Goal: Transaction & Acquisition: Purchase product/service

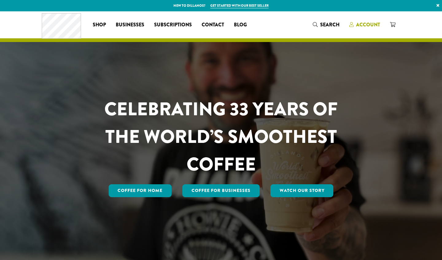
click at [372, 24] on span "Account" at bounding box center [368, 24] width 24 height 7
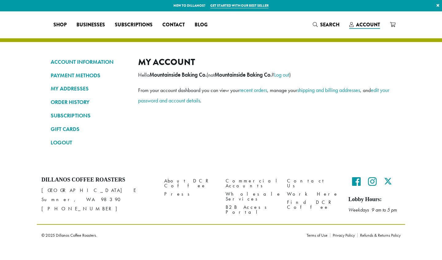
click at [67, 26] on span "Shop" at bounding box center [59, 25] width 13 height 8
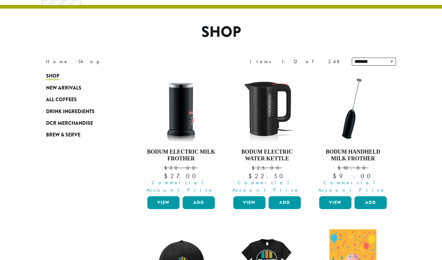
scroll to position [55, 0]
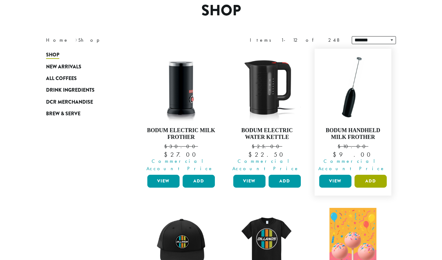
click at [370, 175] on button "Add" at bounding box center [370, 181] width 32 height 13
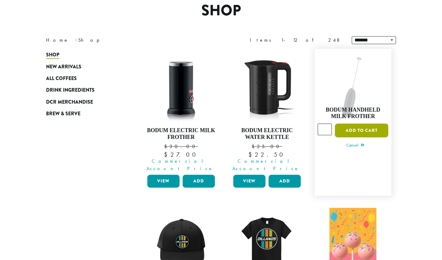
click at [356, 124] on button "Add to cart" at bounding box center [361, 131] width 53 height 14
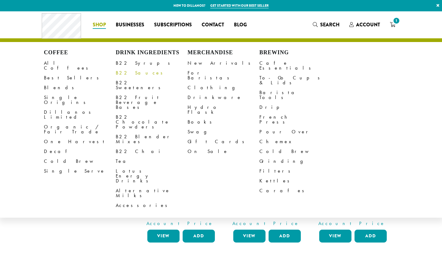
click at [130, 74] on link "B22 Sauces" at bounding box center [152, 73] width 72 height 10
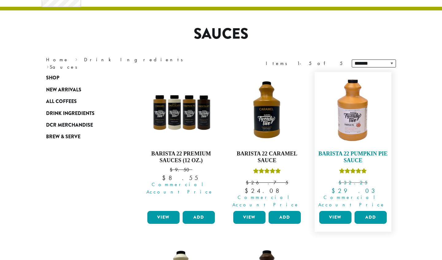
scroll to position [32, 0]
click at [279, 211] on button "Add" at bounding box center [284, 217] width 32 height 13
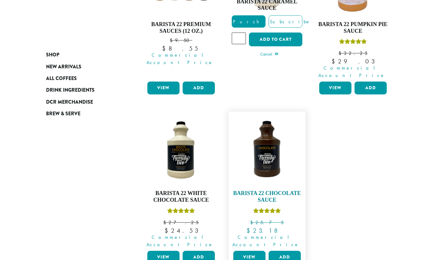
scroll to position [162, 0]
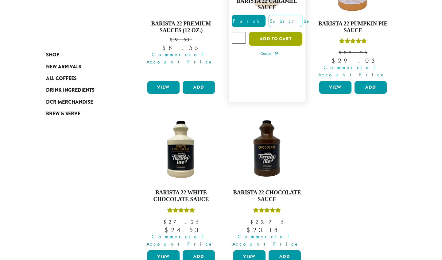
click at [268, 32] on button "Add to cart" at bounding box center [275, 39] width 53 height 14
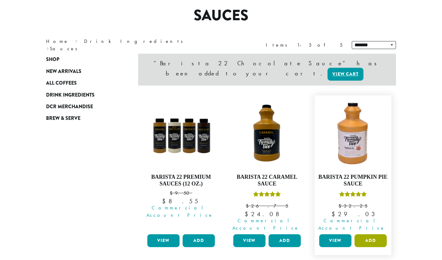
click at [367, 234] on button "Add" at bounding box center [370, 240] width 32 height 13
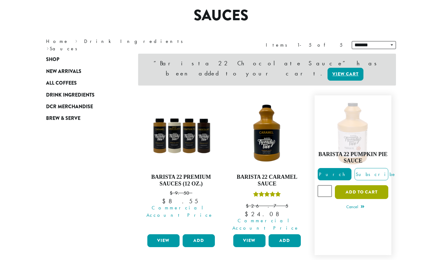
click at [349, 185] on button "Add to cart" at bounding box center [361, 192] width 53 height 14
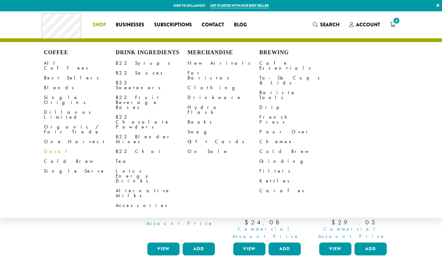
click at [50, 147] on link "Decaf" at bounding box center [80, 152] width 72 height 10
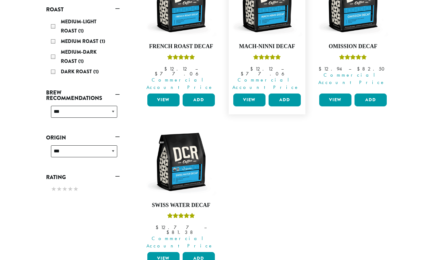
scroll to position [140, 0]
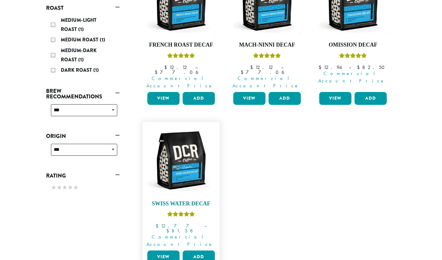
click at [187, 201] on h4 "Swiss Water Decaf" at bounding box center [181, 204] width 71 height 7
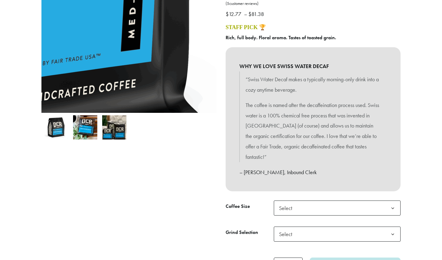
scroll to position [119, 0]
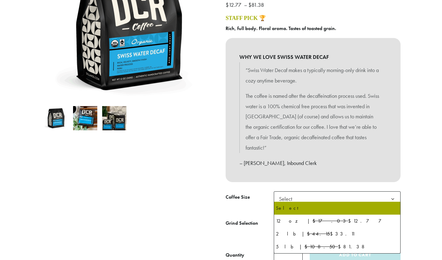
click at [297, 194] on span "Select" at bounding box center [287, 199] width 22 height 12
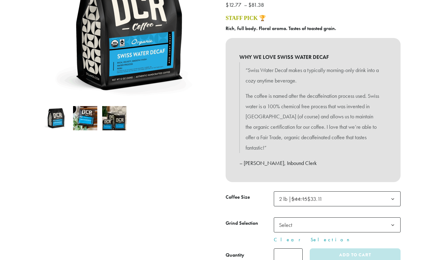
click at [287, 223] on span "Select" at bounding box center [287, 225] width 22 height 12
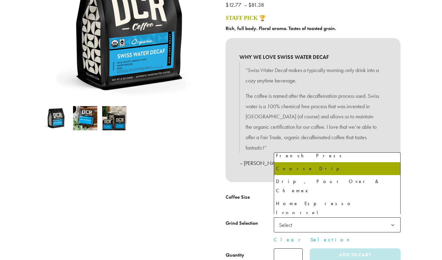
scroll to position [42, 0]
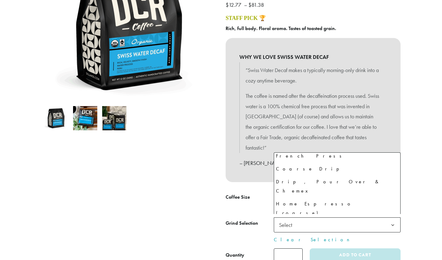
select select "**********"
select select "********"
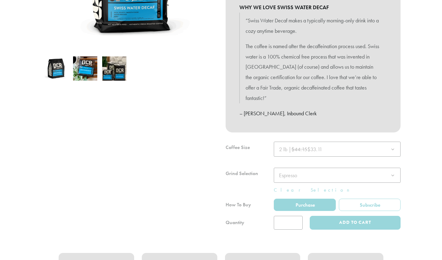
scroll to position [169, 0]
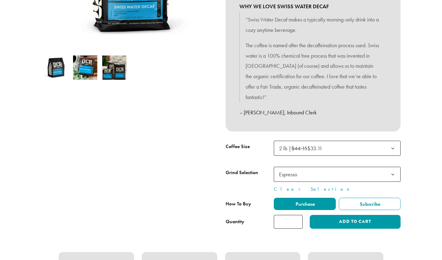
type input "*"
click at [297, 217] on input "*" at bounding box center [288, 222] width 29 height 14
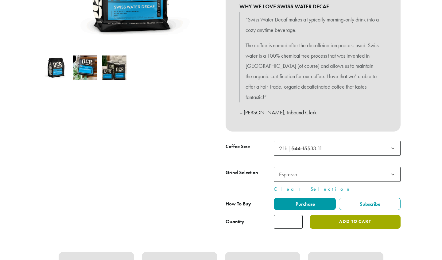
click at [341, 218] on button "Add to cart" at bounding box center [355, 222] width 91 height 14
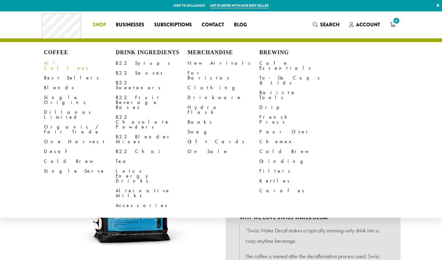
click at [60, 65] on link "All Coffees" at bounding box center [80, 65] width 72 height 15
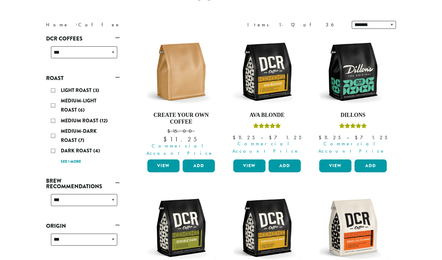
scroll to position [80, 0]
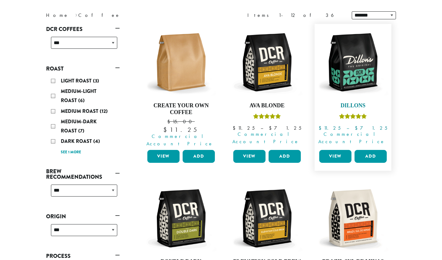
click at [349, 102] on h4 "Dillons" at bounding box center [352, 105] width 71 height 7
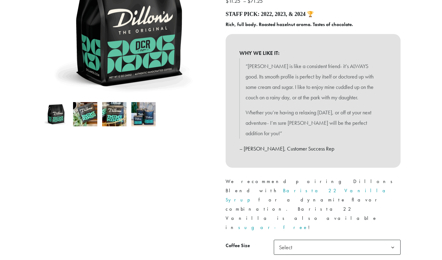
scroll to position [123, 0]
click at [298, 240] on span "Select" at bounding box center [337, 247] width 127 height 15
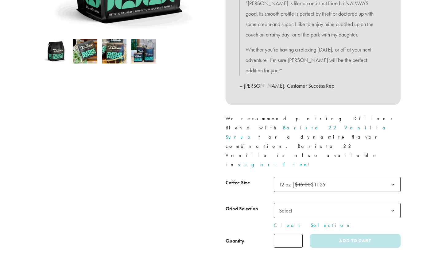
scroll to position [186, 0]
click at [292, 204] on span "Select" at bounding box center [287, 210] width 22 height 12
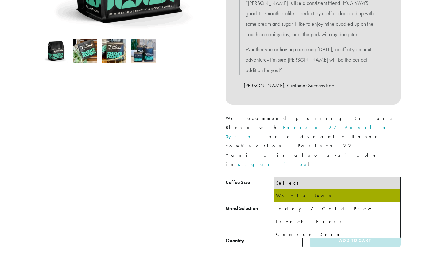
select select "*********"
select select "**********"
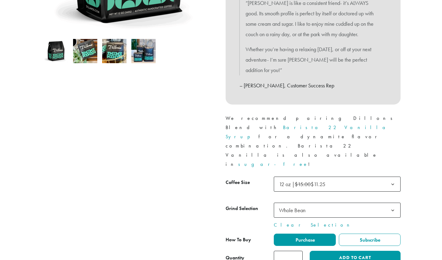
click at [297, 251] on input "*" at bounding box center [288, 258] width 29 height 14
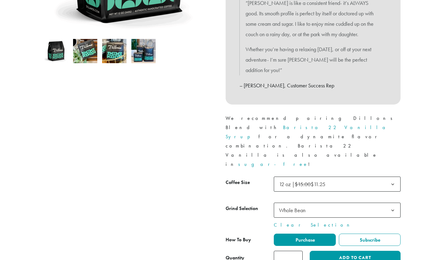
click at [297, 251] on input "*" at bounding box center [288, 258] width 29 height 14
type input "*"
click at [297, 251] on input "*" at bounding box center [288, 258] width 29 height 14
click at [328, 251] on button "Add to cart" at bounding box center [355, 258] width 91 height 14
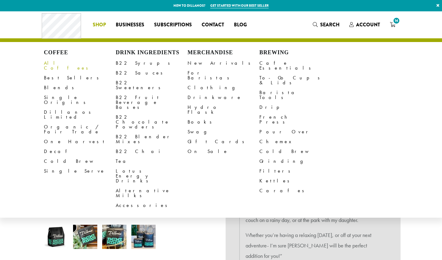
click at [52, 61] on link "All Coffees" at bounding box center [80, 65] width 72 height 15
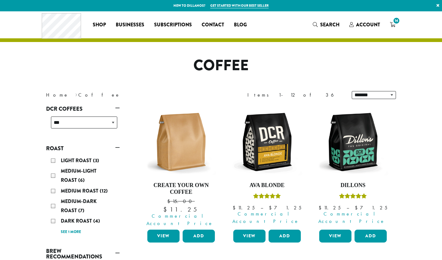
click at [69, 198] on span "Medium-Dark Roast" at bounding box center [79, 206] width 36 height 16
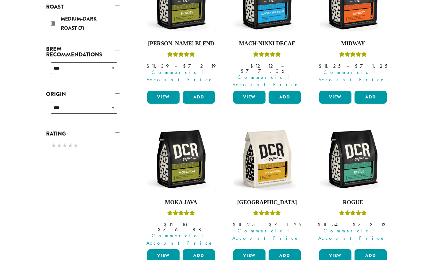
scroll to position [145, 0]
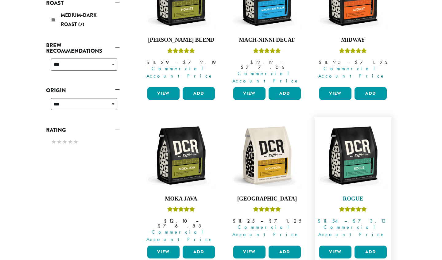
click at [353, 196] on h4 "Rogue" at bounding box center [352, 199] width 71 height 7
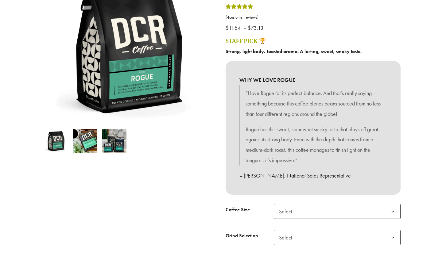
scroll to position [96, 0]
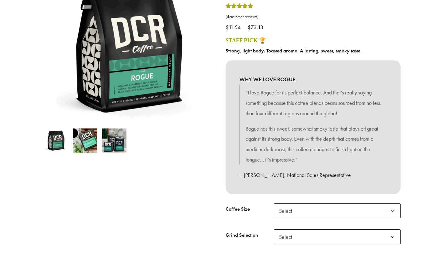
click at [291, 208] on span "Select" at bounding box center [287, 211] width 22 height 12
click at [289, 238] on span "Select" at bounding box center [287, 237] width 22 height 12
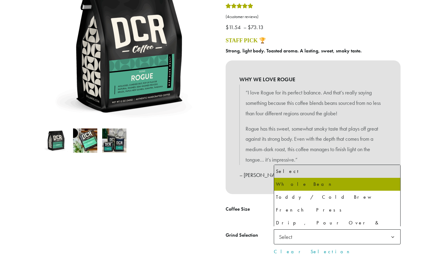
select select "*********"
select select "**********"
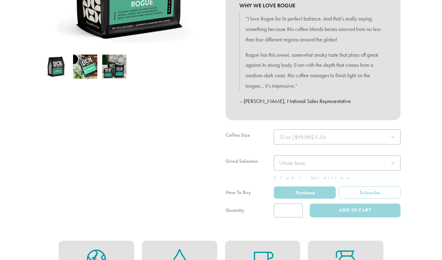
scroll to position [174, 0]
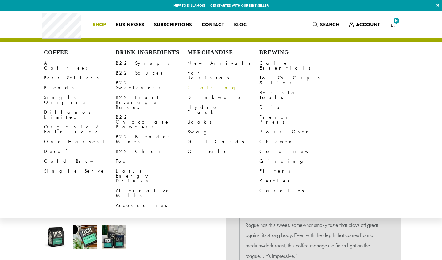
click at [196, 83] on link "Clothing" at bounding box center [223, 88] width 72 height 10
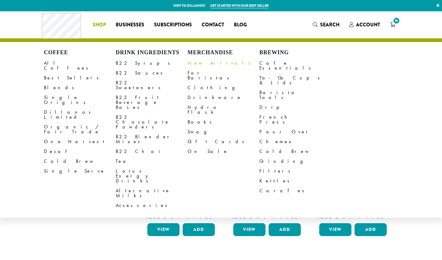
click at [197, 62] on link "New Arrivals" at bounding box center [223, 63] width 72 height 10
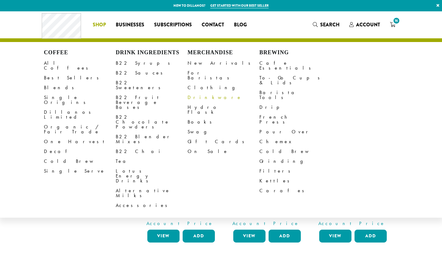
click at [192, 93] on link "Drinkware" at bounding box center [223, 98] width 72 height 10
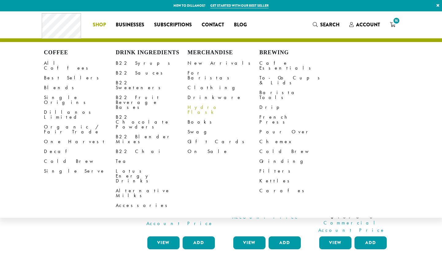
click at [198, 103] on link "Hydro Flask" at bounding box center [223, 109] width 72 height 15
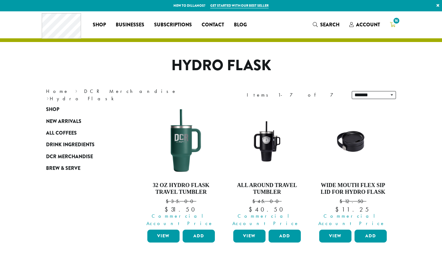
click at [398, 20] on span "16" at bounding box center [396, 21] width 8 height 8
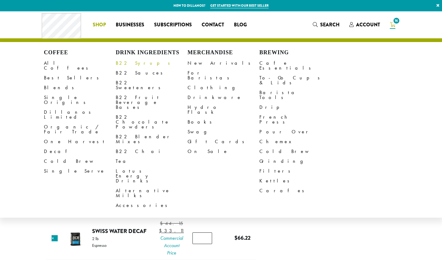
click at [133, 64] on link "B22 Syrups" at bounding box center [152, 63] width 72 height 10
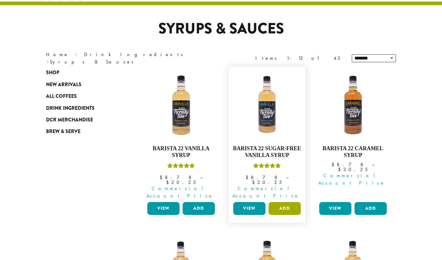
click at [285, 202] on button "Add" at bounding box center [284, 208] width 32 height 13
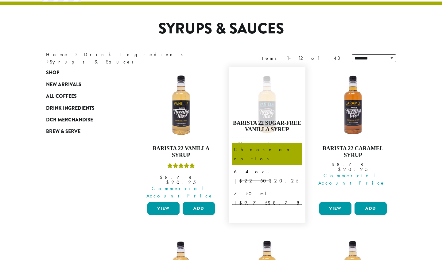
click at [253, 139] on span "Choose an option" at bounding box center [257, 144] width 46 height 12
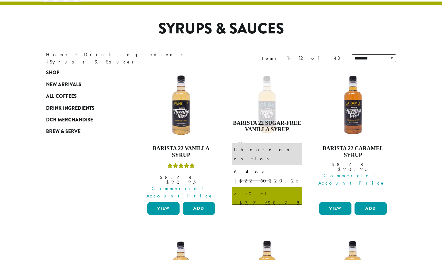
select select "******"
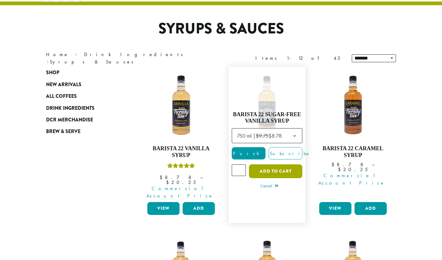
click at [262, 166] on button "Add to cart" at bounding box center [275, 171] width 53 height 14
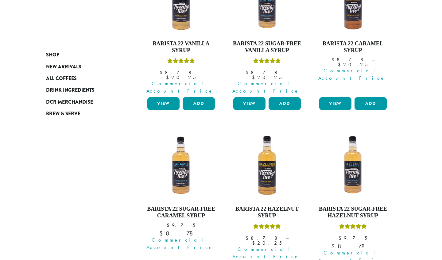
scroll to position [193, 0]
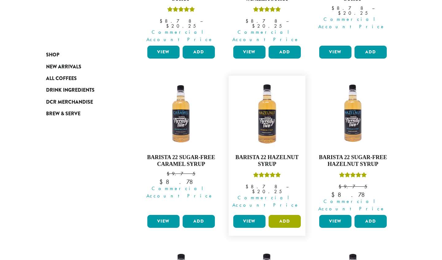
click at [280, 215] on button "Add" at bounding box center [284, 221] width 32 height 13
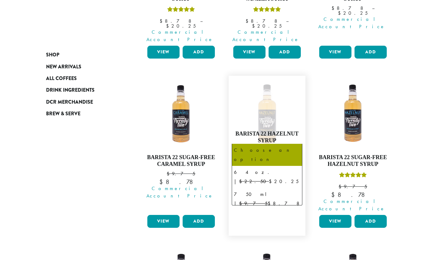
click at [255, 149] on span "Choose an option" at bounding box center [257, 155] width 46 height 12
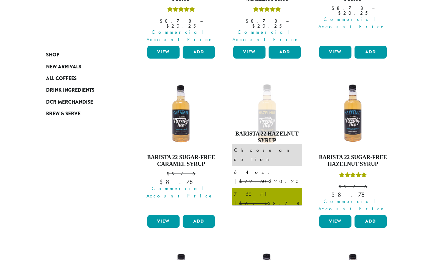
select select "******"
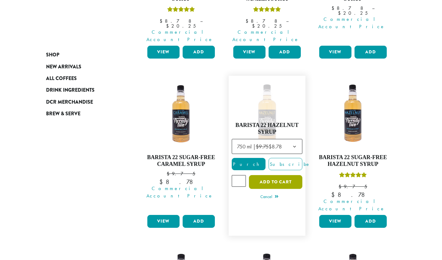
click at [265, 175] on button "Add to cart" at bounding box center [275, 182] width 53 height 14
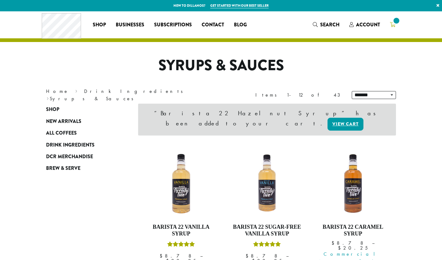
click at [394, 20] on span at bounding box center [396, 21] width 8 height 8
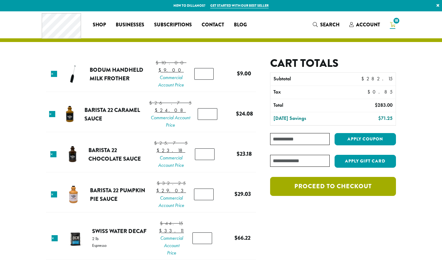
click at [294, 185] on link "Proceed to checkout" at bounding box center [333, 186] width 126 height 19
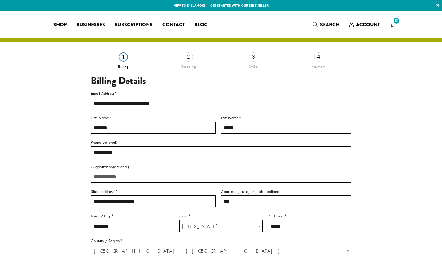
select select "**"
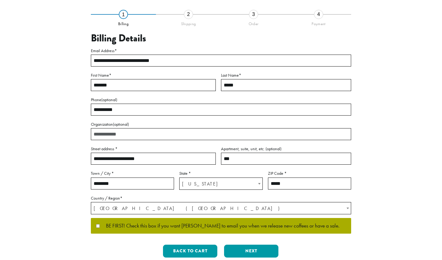
scroll to position [65, 0]
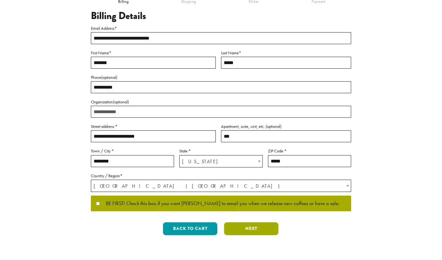
click at [256, 227] on button "Next" at bounding box center [251, 228] width 54 height 13
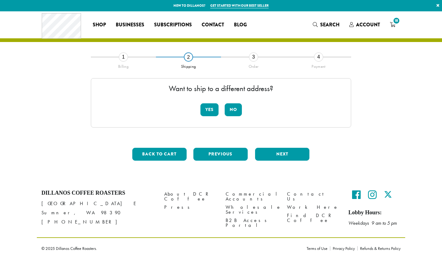
click at [210, 109] on button "Yes" at bounding box center [209, 109] width 18 height 13
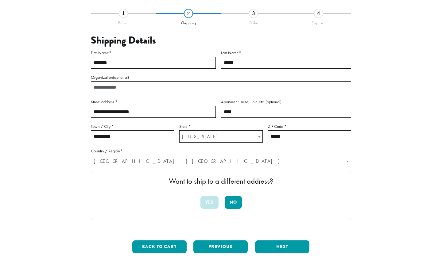
scroll to position [46, 0]
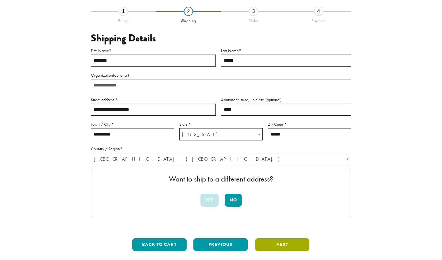
click at [289, 245] on button "Next" at bounding box center [282, 244] width 54 height 13
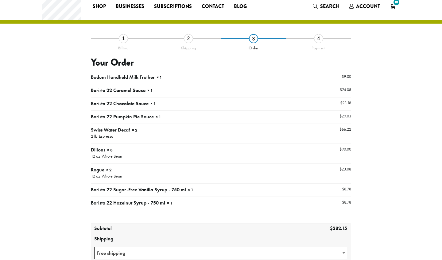
scroll to position [17, 0]
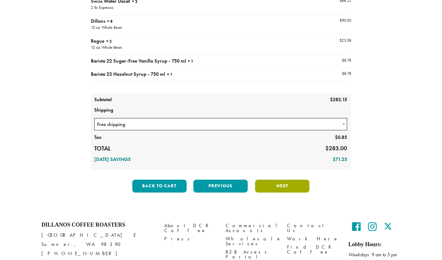
click at [277, 188] on button "Next" at bounding box center [282, 186] width 54 height 13
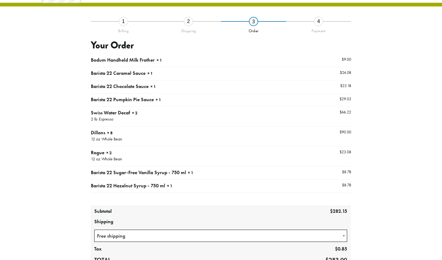
scroll to position [35, 0]
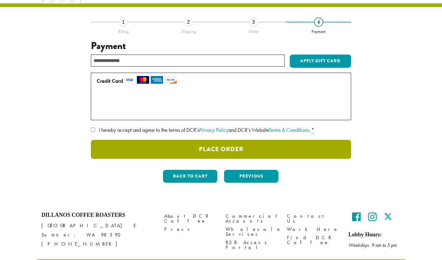
click at [179, 147] on button "Place Order" at bounding box center [221, 149] width 260 height 19
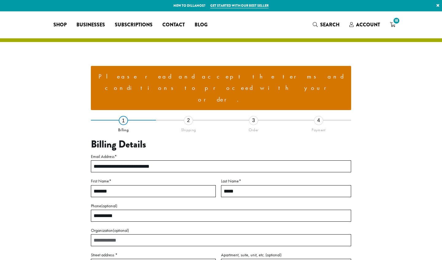
select select "**"
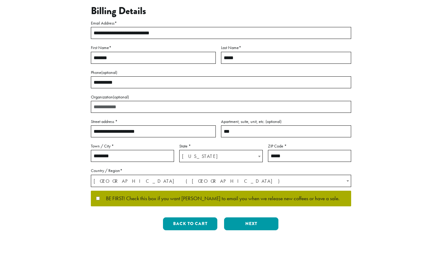
scroll to position [137, 0]
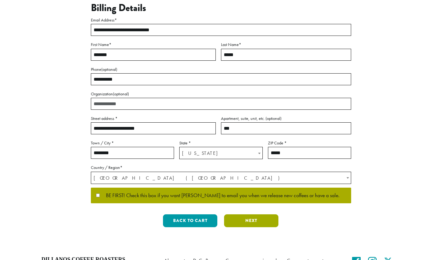
click at [254, 214] on button "Next" at bounding box center [251, 220] width 54 height 13
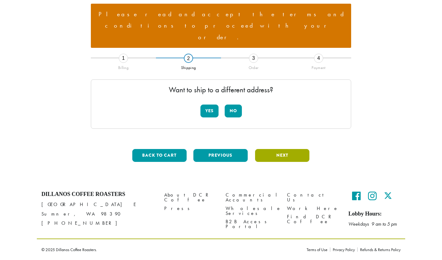
scroll to position [38, 0]
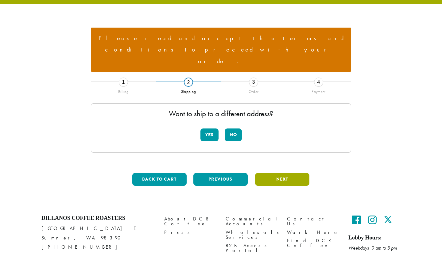
click at [267, 173] on button "Next" at bounding box center [282, 179] width 54 height 13
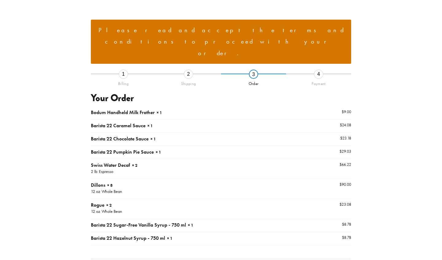
scroll to position [46, 0]
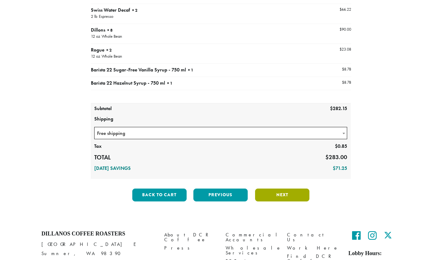
click at [268, 189] on button "Next" at bounding box center [282, 195] width 54 height 13
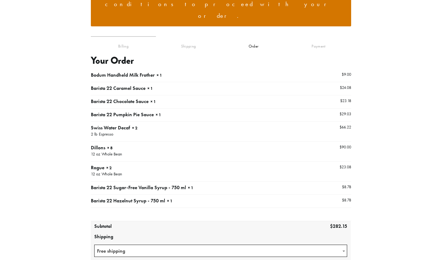
scroll to position [75, 0]
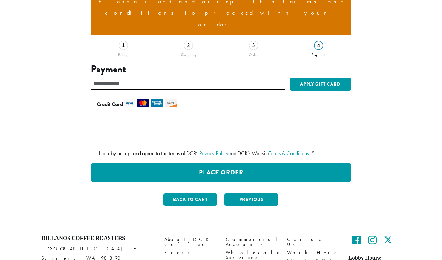
click at [164, 163] on button "Place Order" at bounding box center [221, 172] width 260 height 19
